Goal: Navigation & Orientation: Find specific page/section

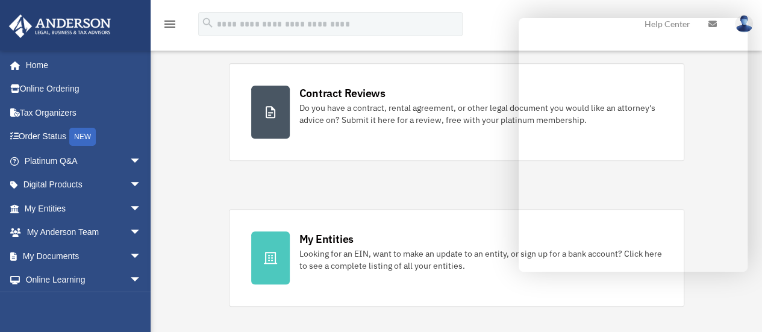
scroll to position [241, 0]
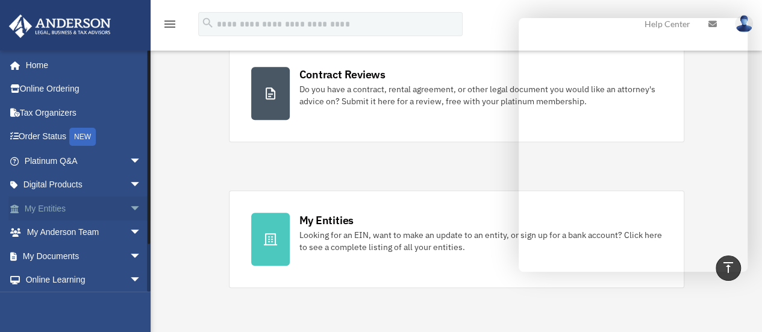
click at [130, 208] on span "arrow_drop_down" at bounding box center [142, 208] width 24 height 25
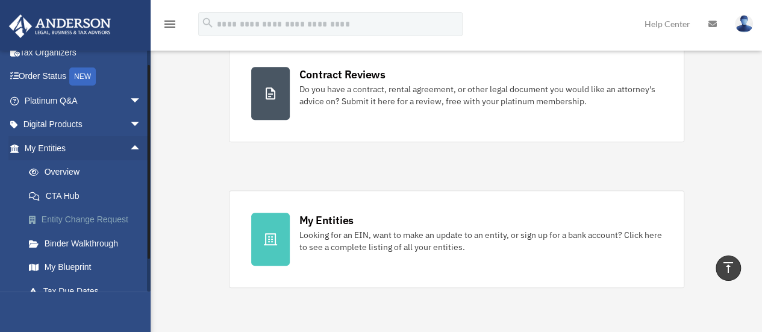
scroll to position [121, 0]
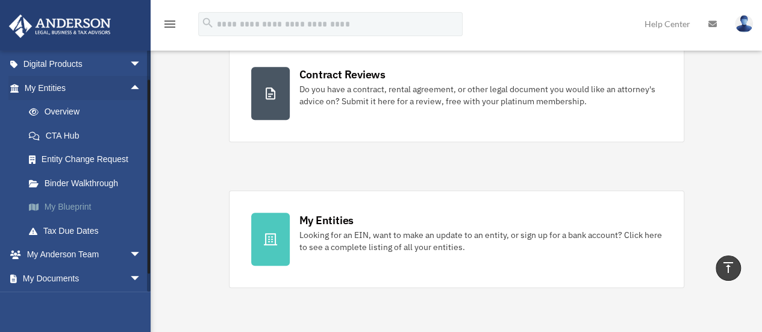
click at [82, 208] on link "My Blueprint" at bounding box center [88, 207] width 143 height 24
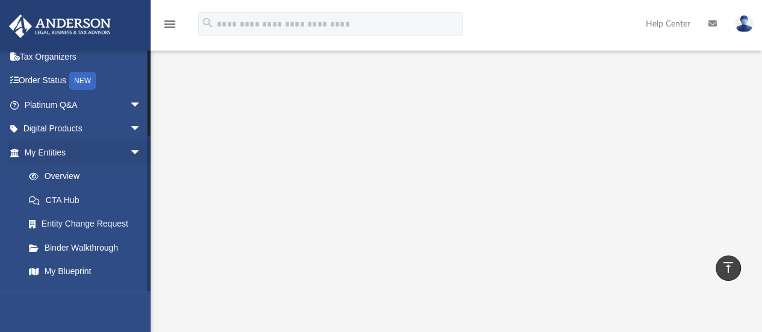
scroll to position [121, 0]
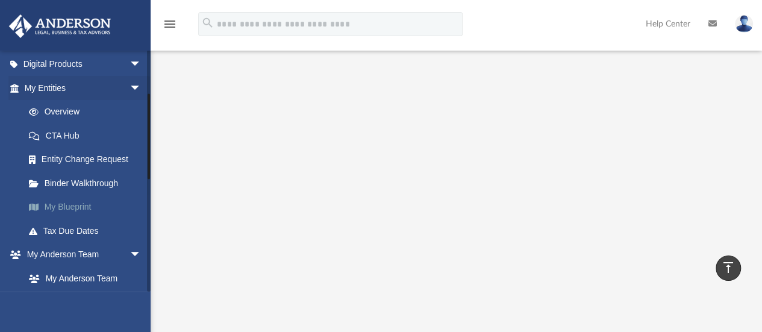
click at [77, 210] on link "My Blueprint" at bounding box center [88, 207] width 143 height 24
click at [86, 210] on link "My Blueprint" at bounding box center [88, 207] width 143 height 24
click at [88, 232] on link "Tax Due Dates" at bounding box center [88, 231] width 143 height 24
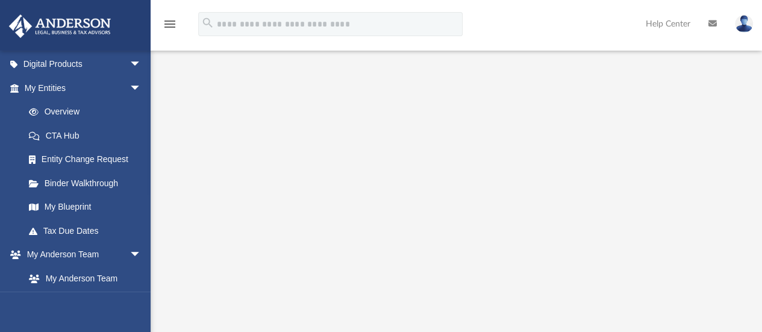
scroll to position [0, 0]
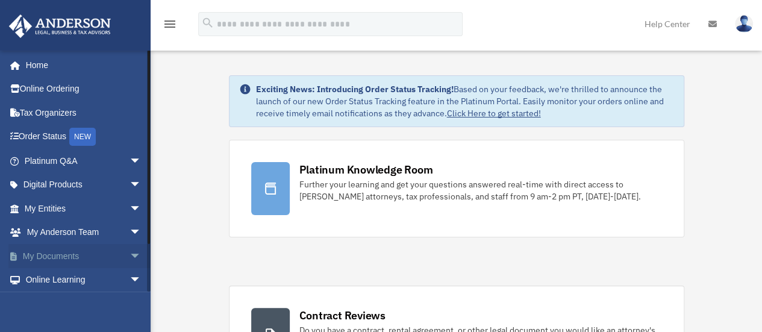
click at [130, 259] on span "arrow_drop_down" at bounding box center [142, 256] width 24 height 25
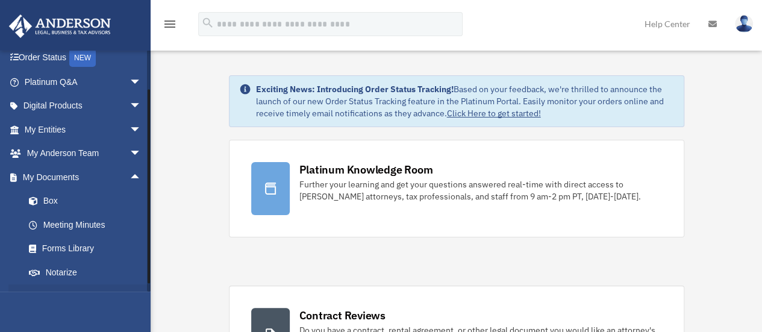
scroll to position [121, 0]
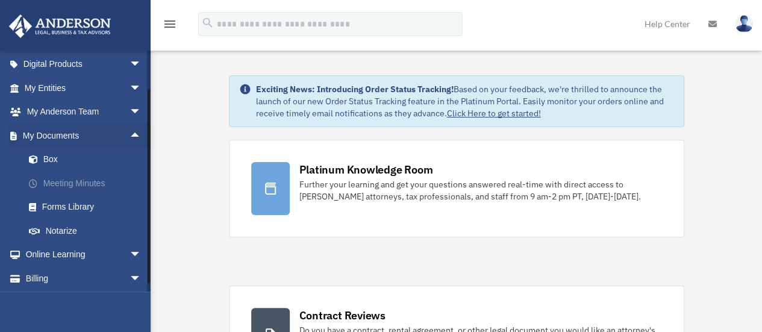
click at [92, 187] on link "Meeting Minutes" at bounding box center [88, 183] width 143 height 24
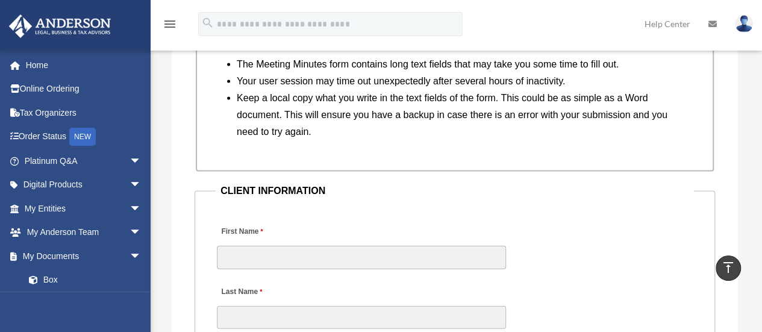
scroll to position [1326, 0]
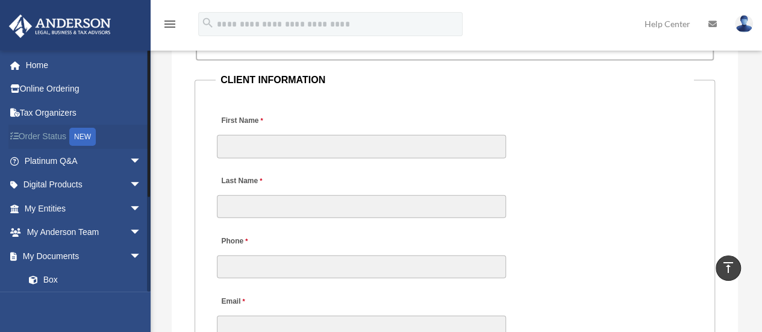
click at [63, 138] on link "Order Status NEW" at bounding box center [83, 137] width 151 height 25
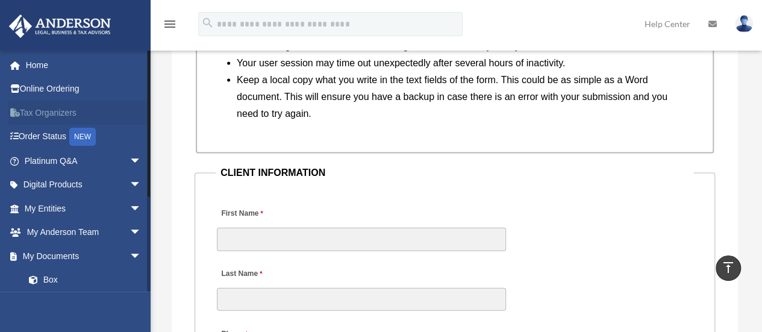
scroll to position [1082, 0]
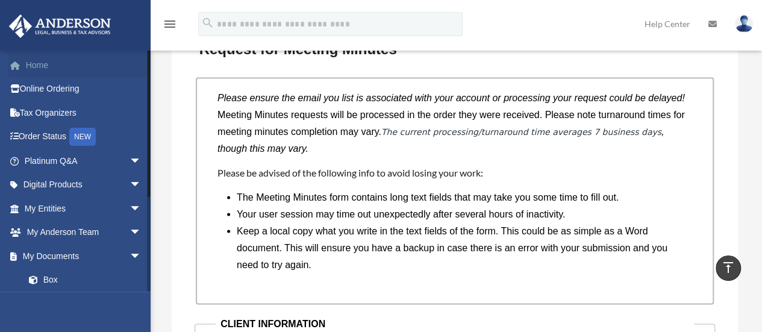
click at [35, 67] on link "Home" at bounding box center [83, 65] width 151 height 24
